Goal: Transaction & Acquisition: Download file/media

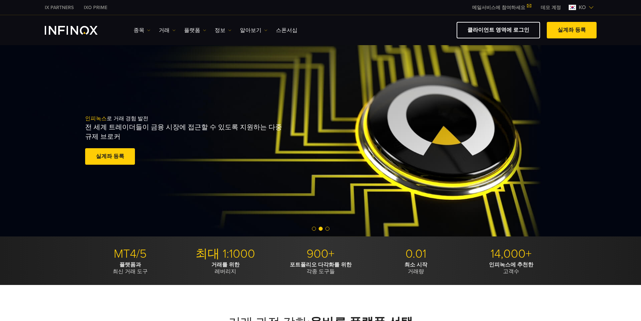
click at [192, 31] on link "플랫폼" at bounding box center [195, 30] width 22 height 8
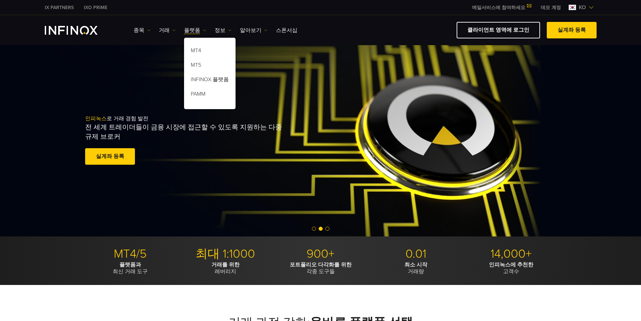
click at [192, 31] on link "플랫폼" at bounding box center [195, 30] width 22 height 8
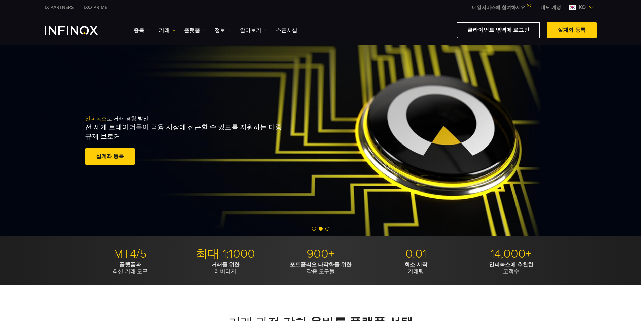
click at [192, 31] on link "플랫폼" at bounding box center [195, 30] width 22 height 8
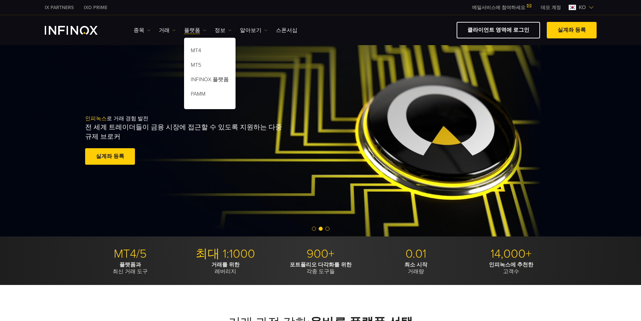
click at [192, 31] on link "플랫폼" at bounding box center [195, 30] width 22 height 8
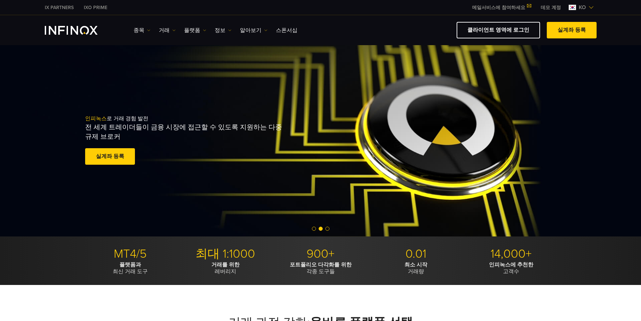
click at [192, 31] on link "플랫폼" at bounding box center [195, 30] width 22 height 8
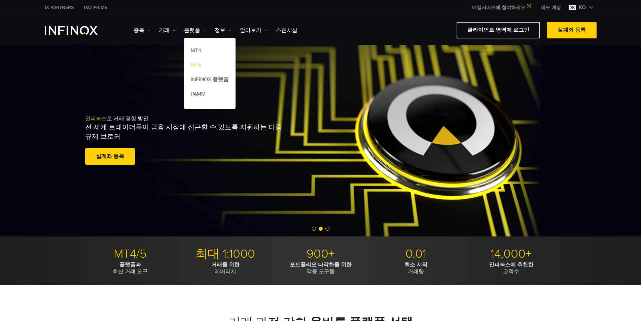
click at [197, 63] on link "MT5" at bounding box center [210, 66] width 52 height 14
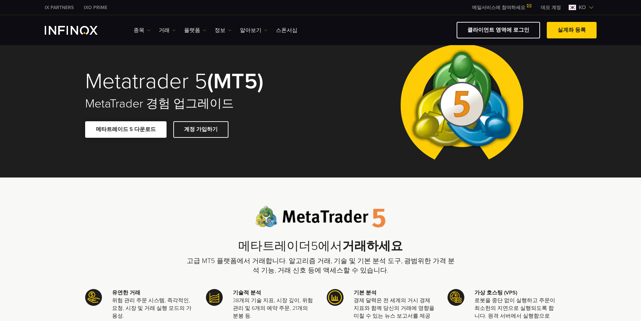
click at [133, 129] on link "메타트레이드 5 다운로드" at bounding box center [125, 129] width 81 height 16
click at [132, 130] on link "메타트레이드 5 다운로드" at bounding box center [125, 129] width 81 height 16
click at [130, 128] on link "메타트레이드 5 다운로드" at bounding box center [125, 129] width 81 height 16
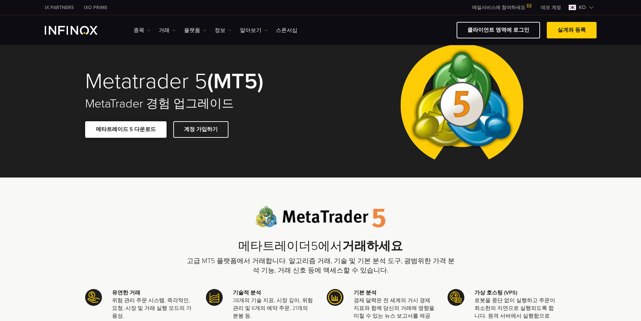
click at [131, 128] on link "메타트레이드 5 다운로드" at bounding box center [125, 129] width 81 height 16
click at [137, 129] on link "메타트레이드 5 다운로드" at bounding box center [125, 129] width 81 height 16
click at [128, 127] on link "메타트레이드 5 다운로드" at bounding box center [125, 129] width 81 height 16
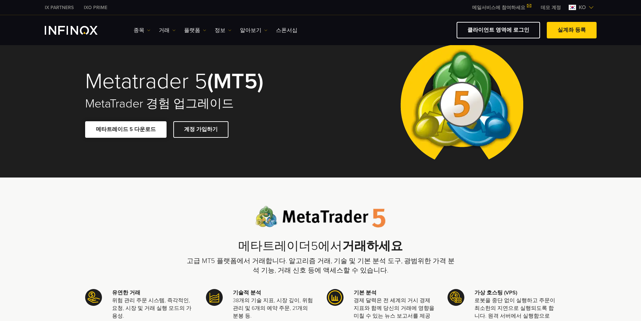
click at [128, 127] on link "메타트레이드 5 다운로드" at bounding box center [125, 129] width 81 height 16
click at [128, 126] on link "메타트레이드 5 다운로드" at bounding box center [125, 129] width 81 height 16
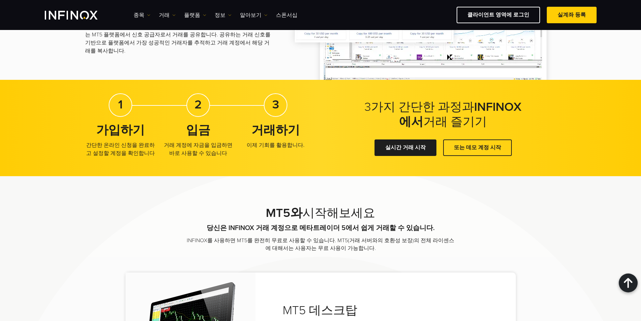
scroll to position [1178, 0]
